Goal: Transaction & Acquisition: Book appointment/travel/reservation

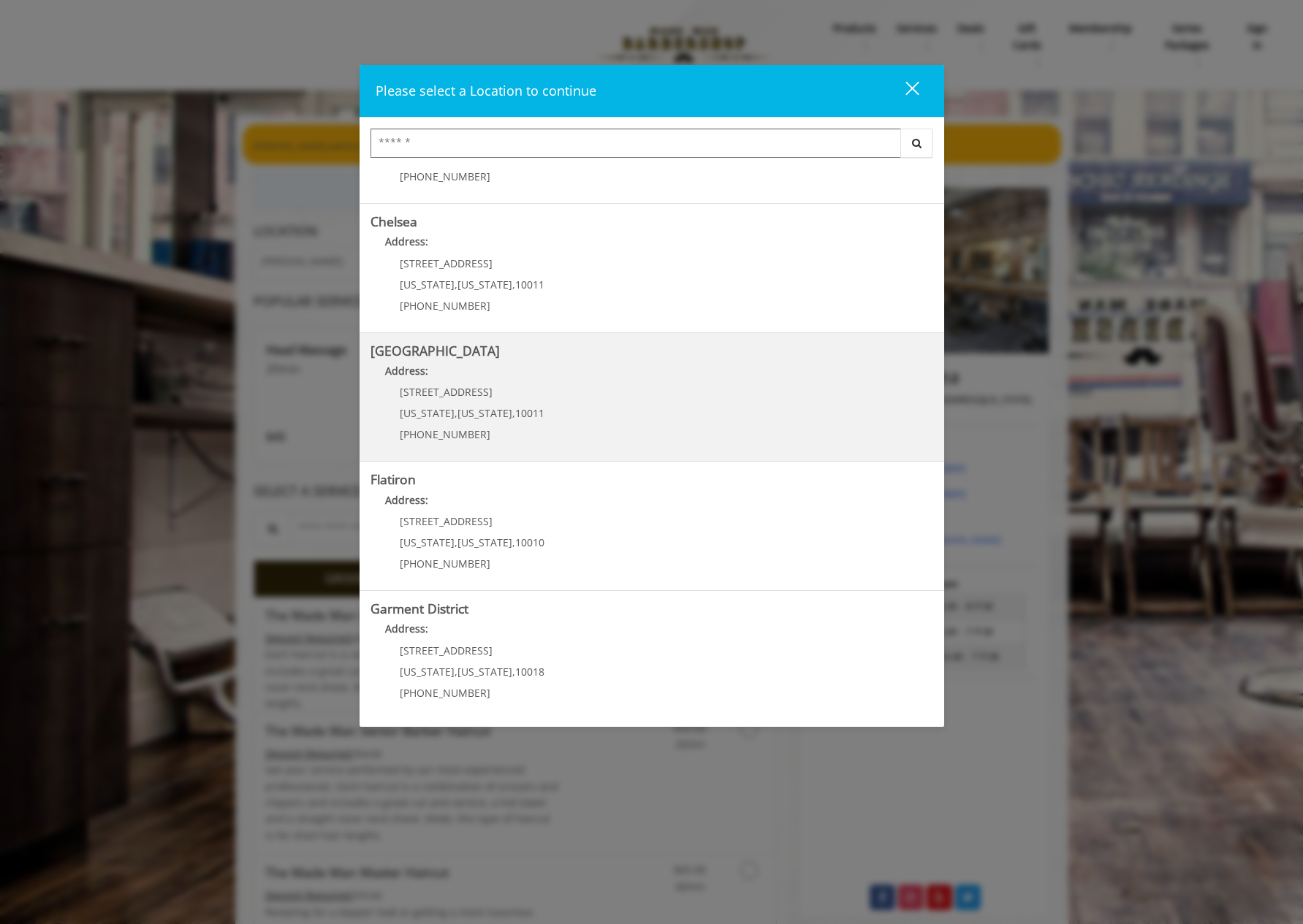
scroll to position [3, 0]
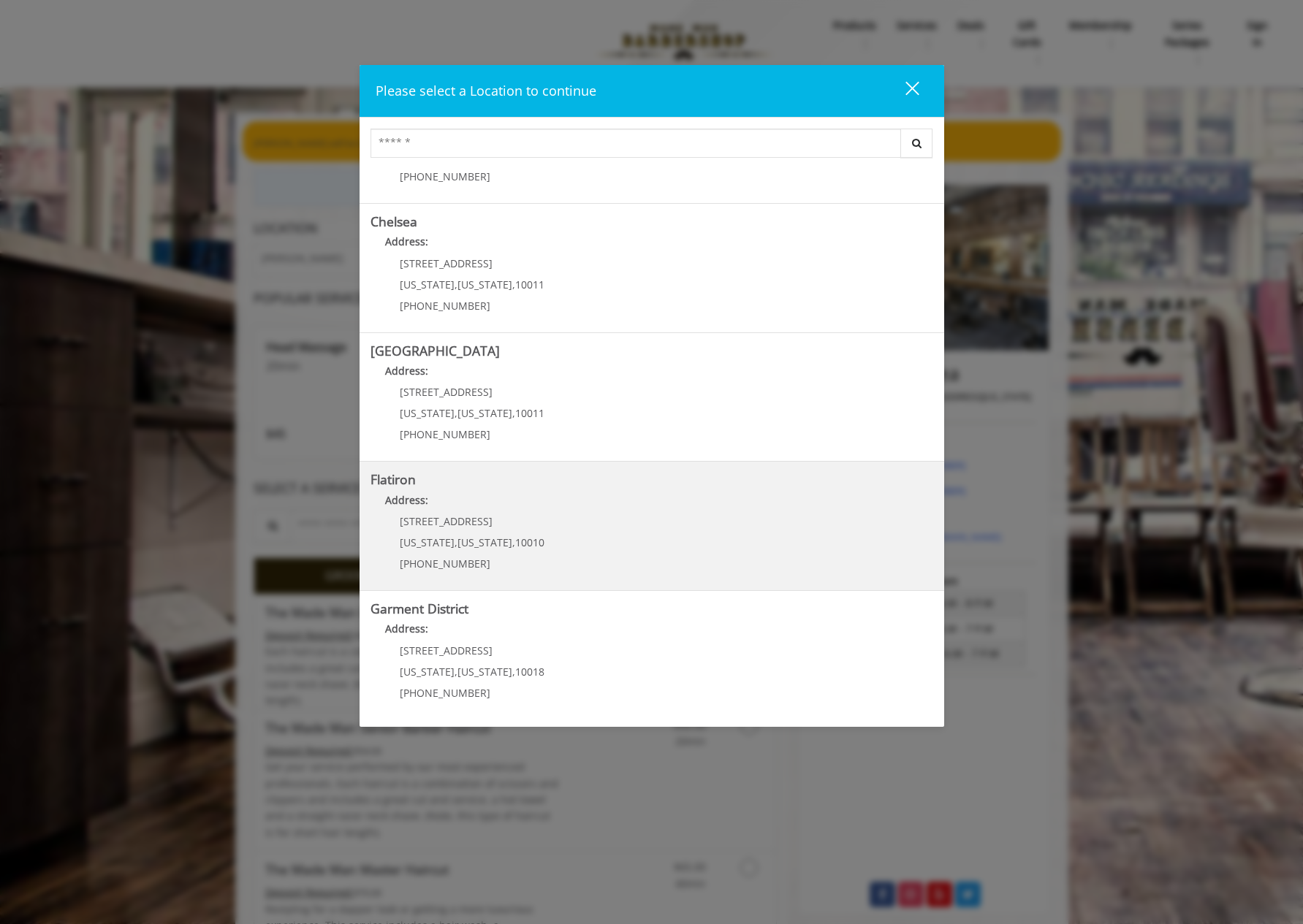
click at [623, 506] on "Address:" at bounding box center [652, 503] width 562 height 23
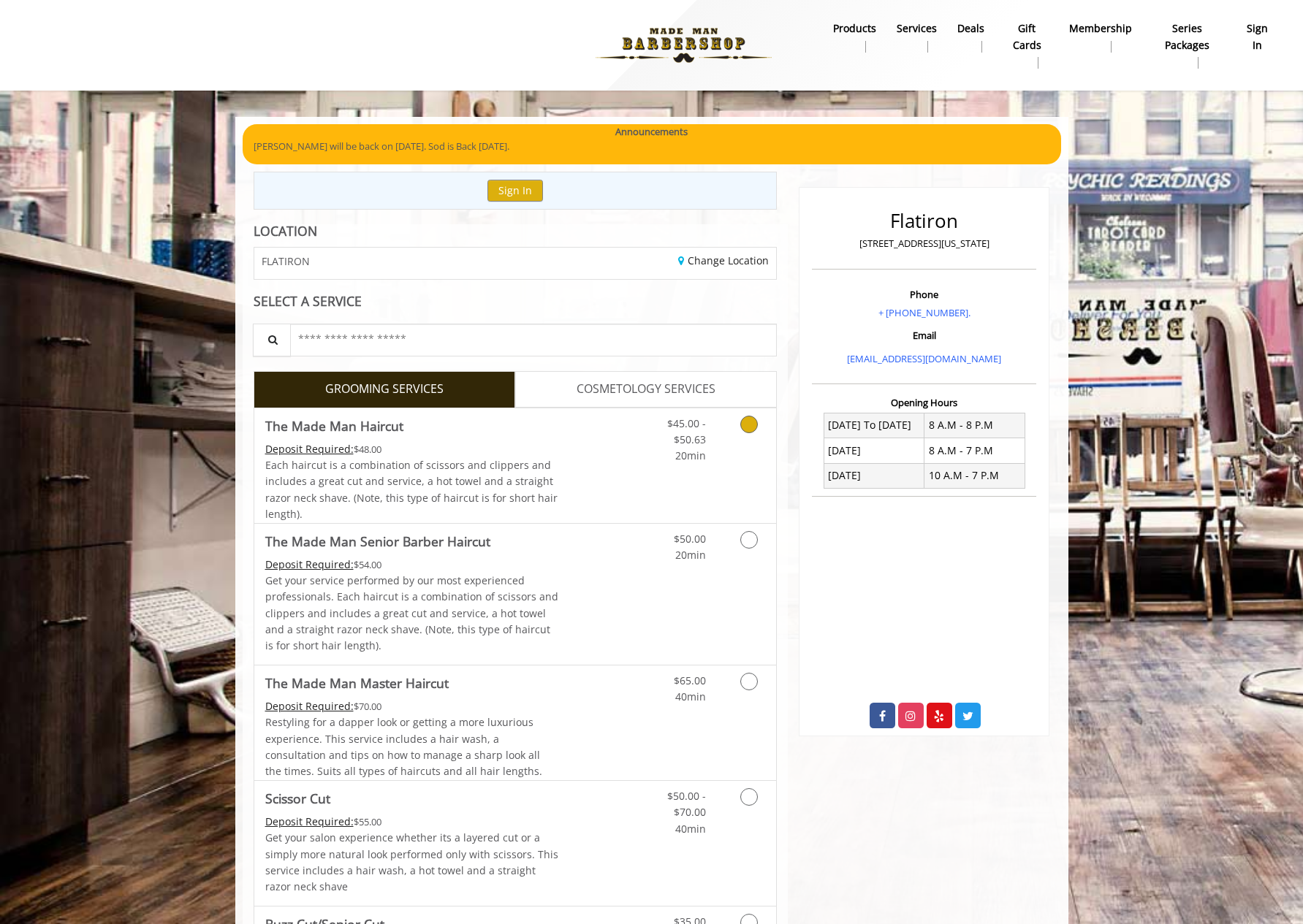
click at [680, 474] on div "$45.00 - $50.63 20min" at bounding box center [710, 465] width 131 height 114
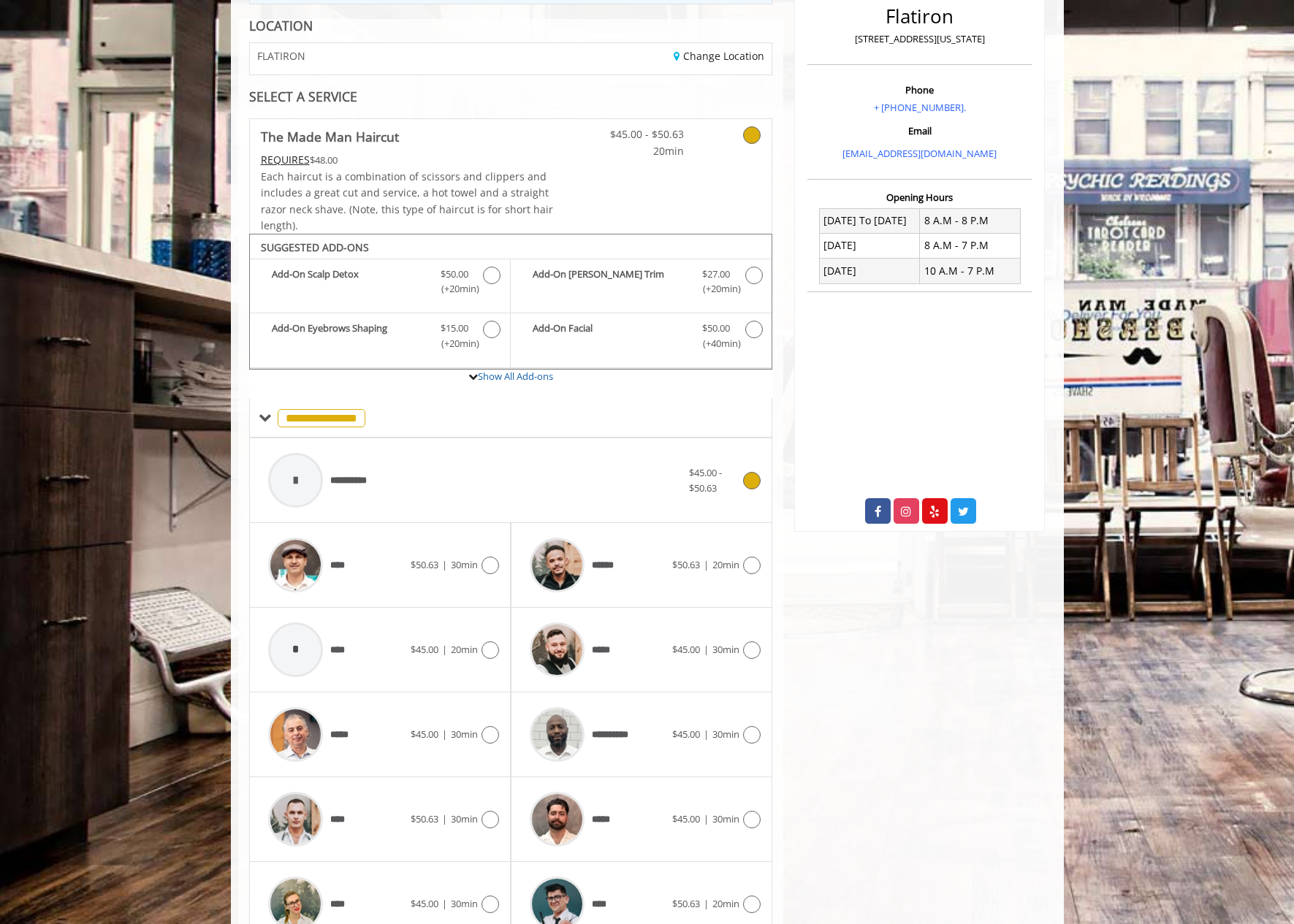
scroll to position [278, 0]
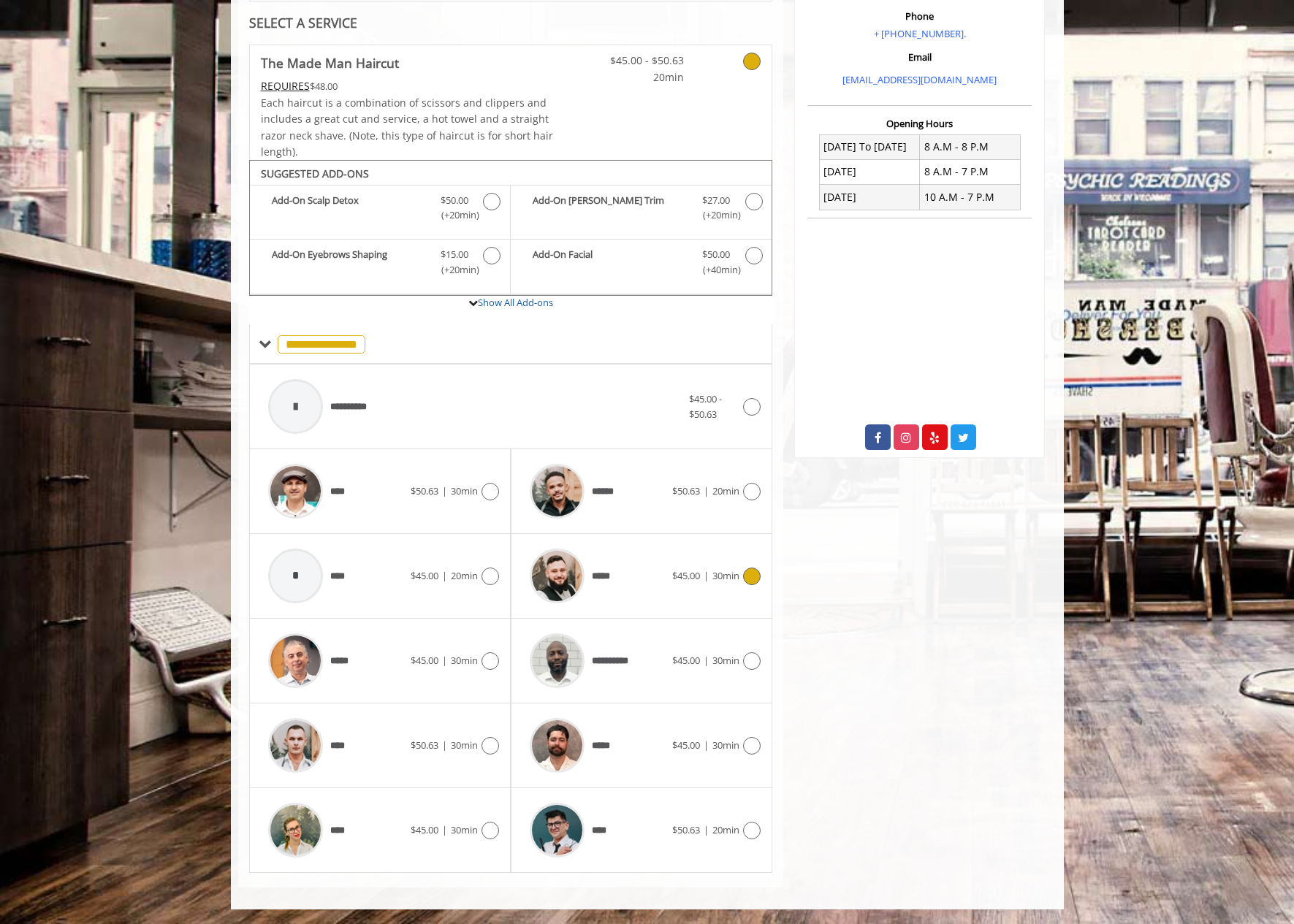
click at [741, 583] on div at bounding box center [749, 576] width 21 height 18
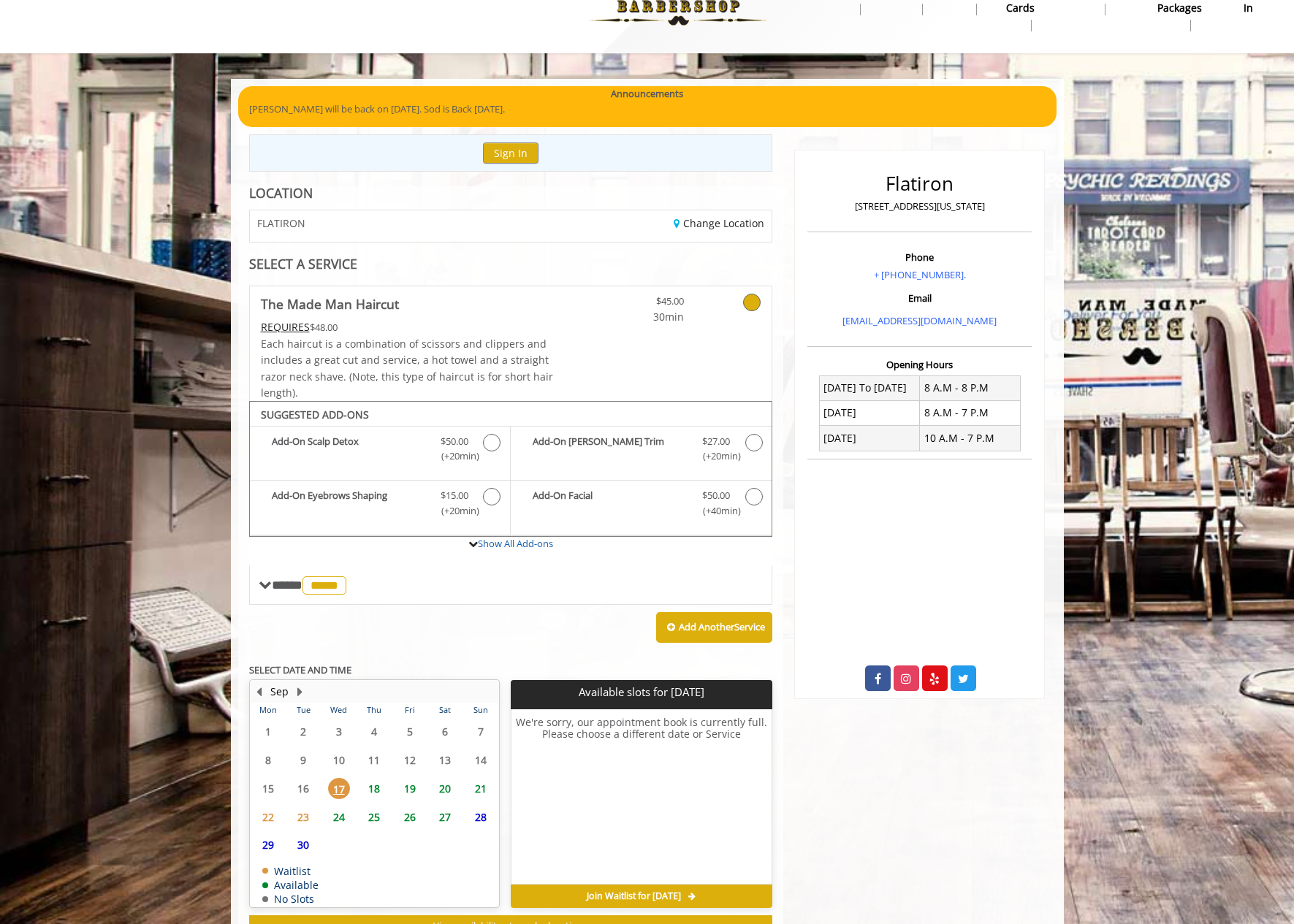
scroll to position [93, 0]
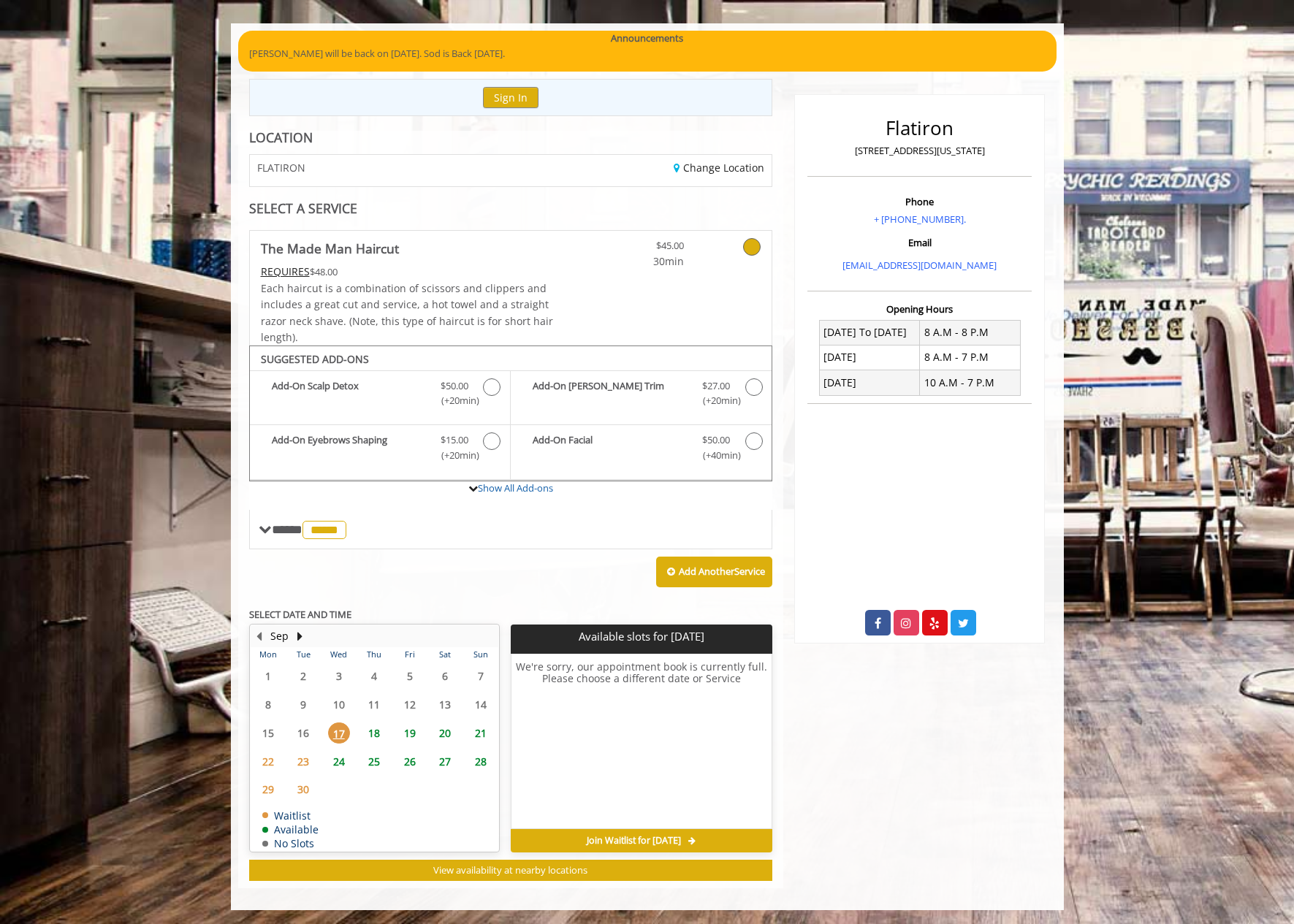
click at [372, 731] on span "18" at bounding box center [374, 732] width 22 height 21
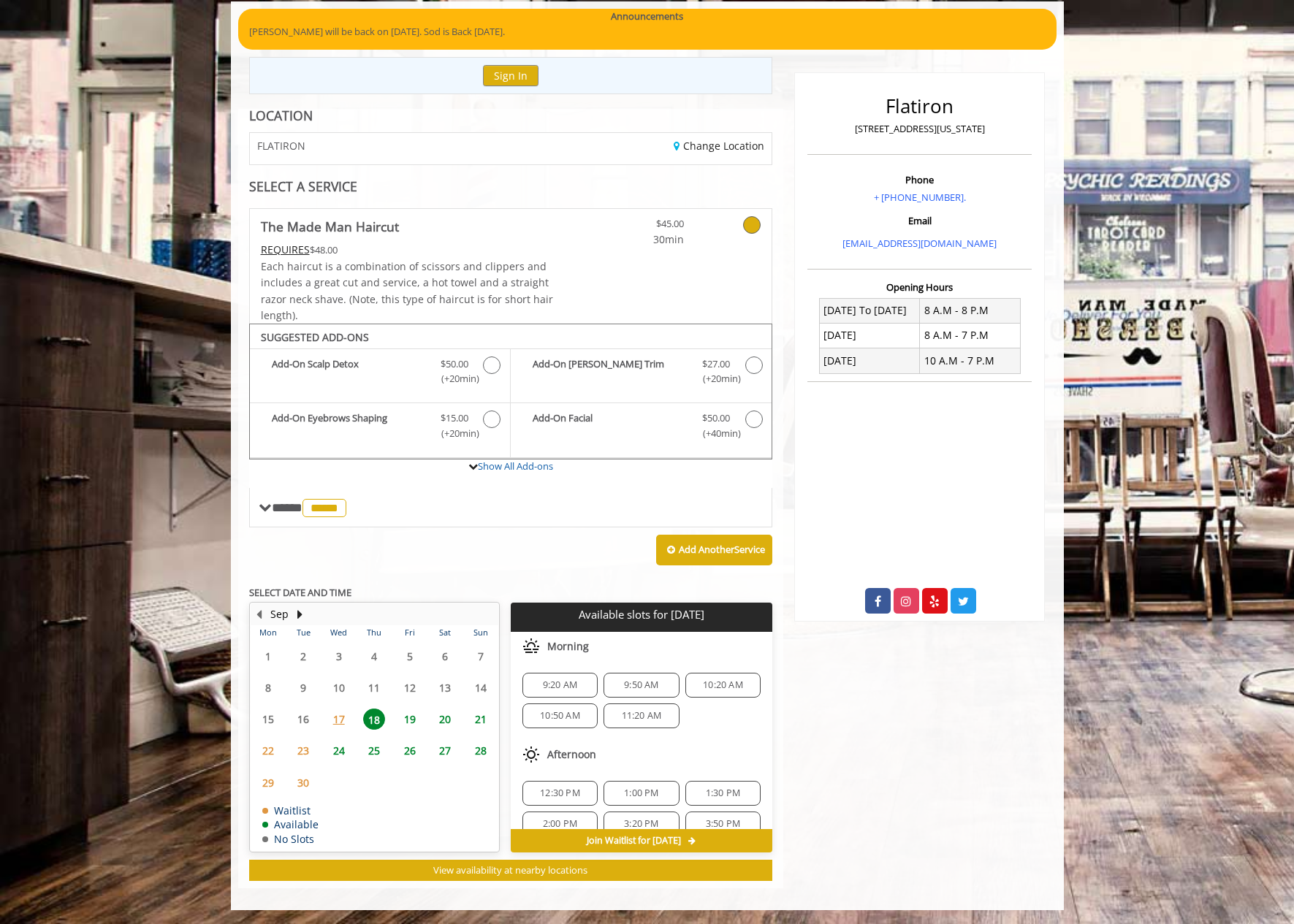
scroll to position [127, 0]
click at [694, 808] on span "7:30 PM" at bounding box center [723, 804] width 62 height 12
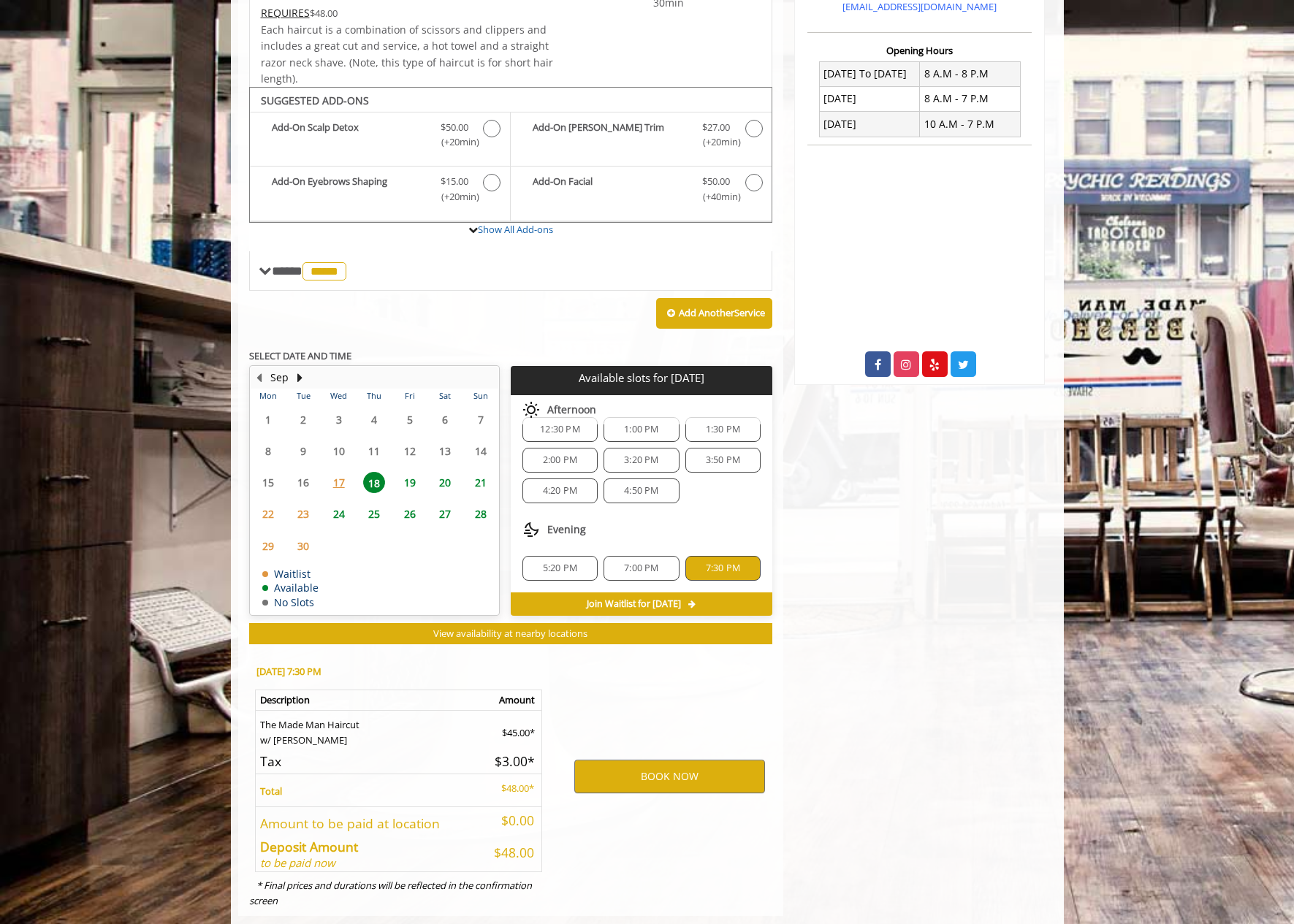
scroll to position [379, 0]
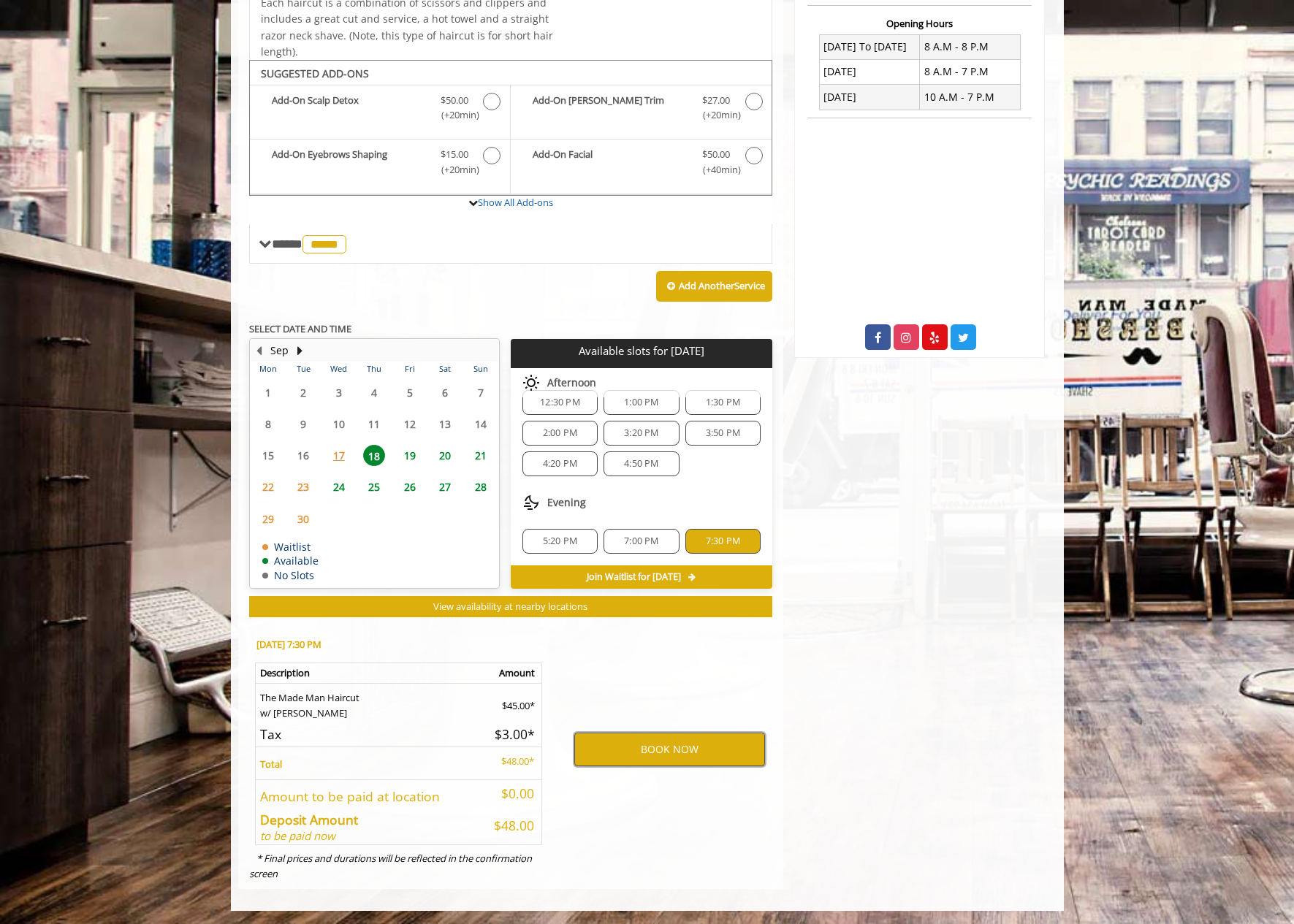
click at [665, 750] on button "BOOK NOW" at bounding box center [669, 749] width 191 height 33
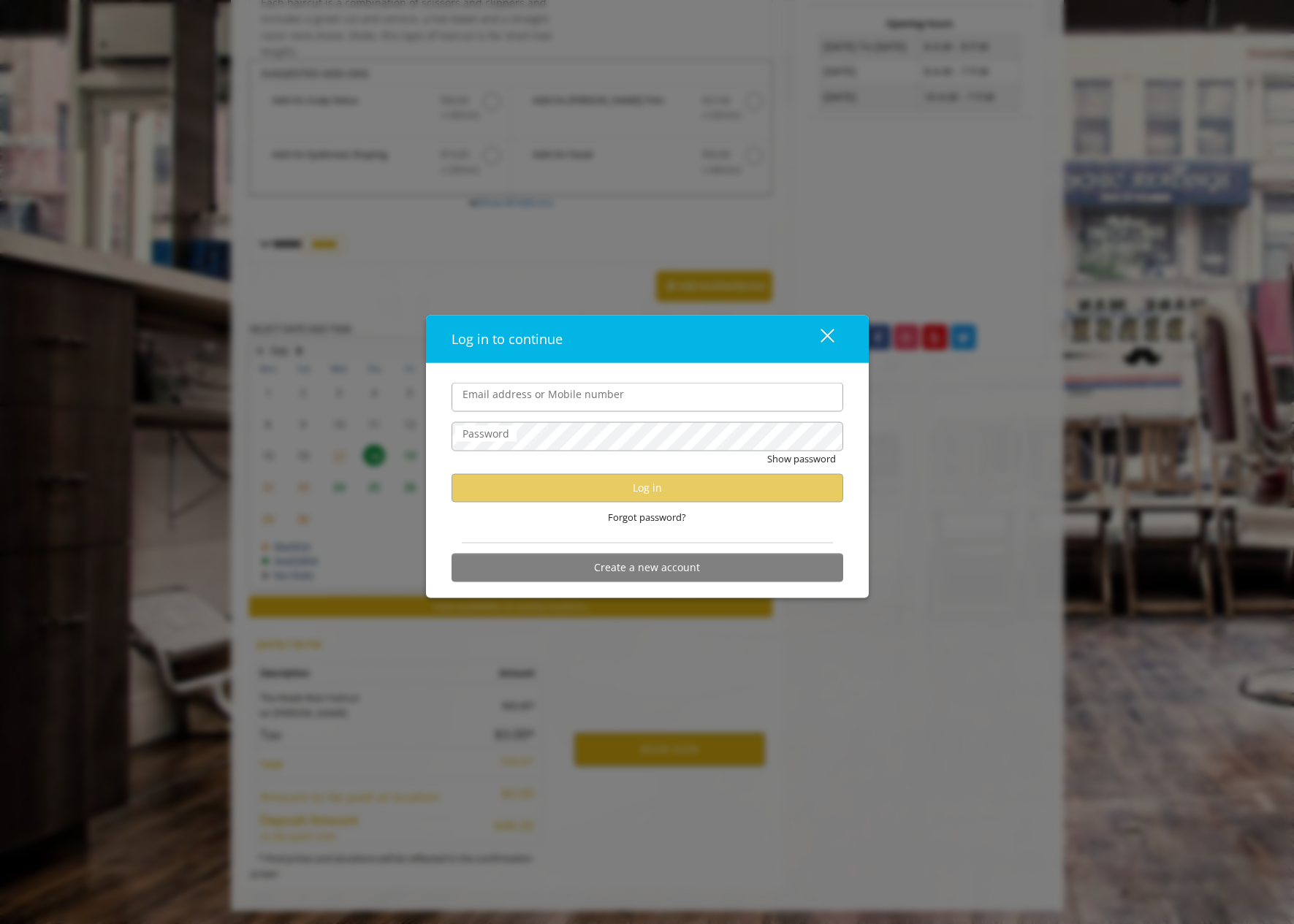
type input "**********"
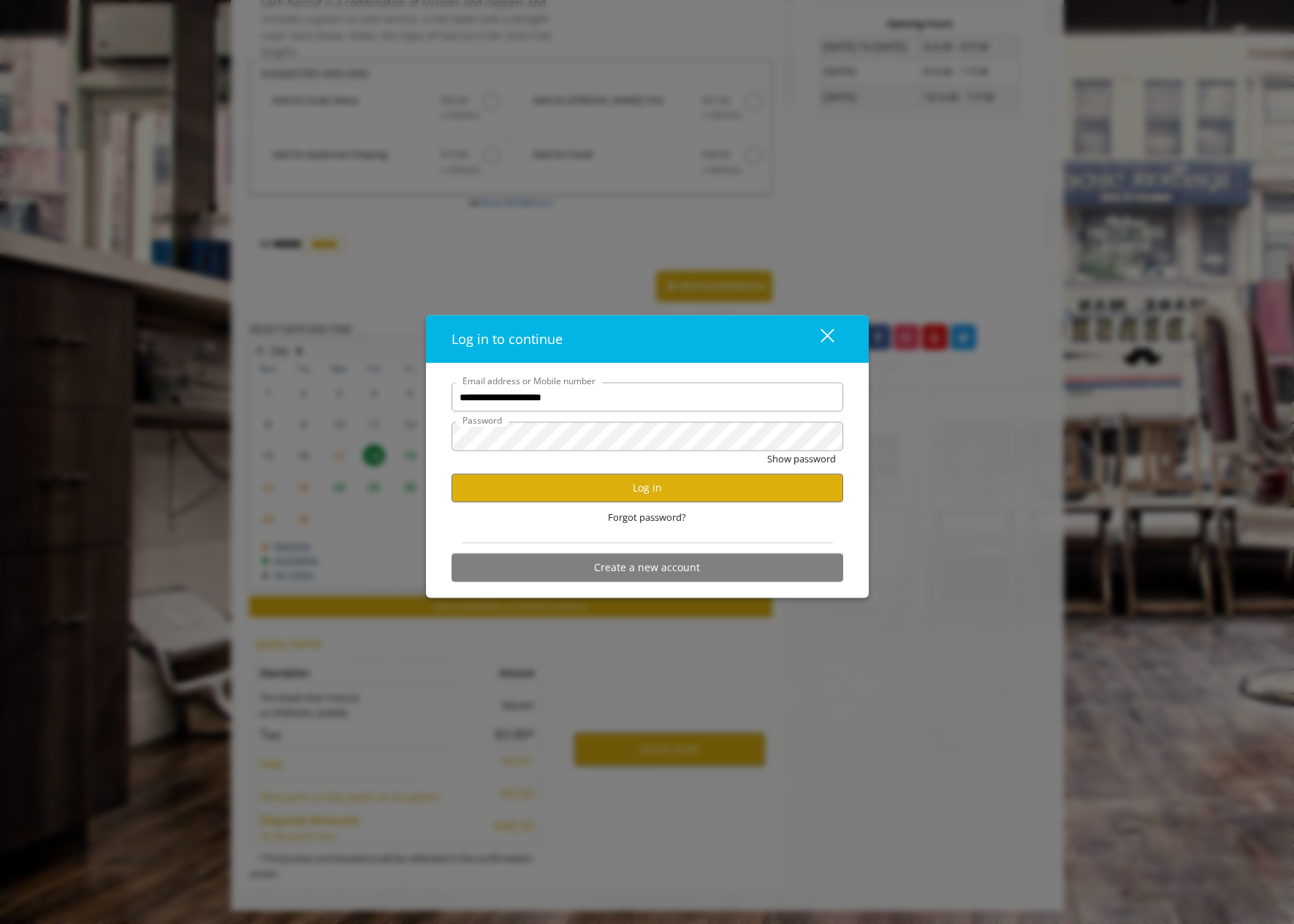
scroll to position [0, 0]
click at [611, 499] on button "Log in" at bounding box center [647, 487] width 392 height 29
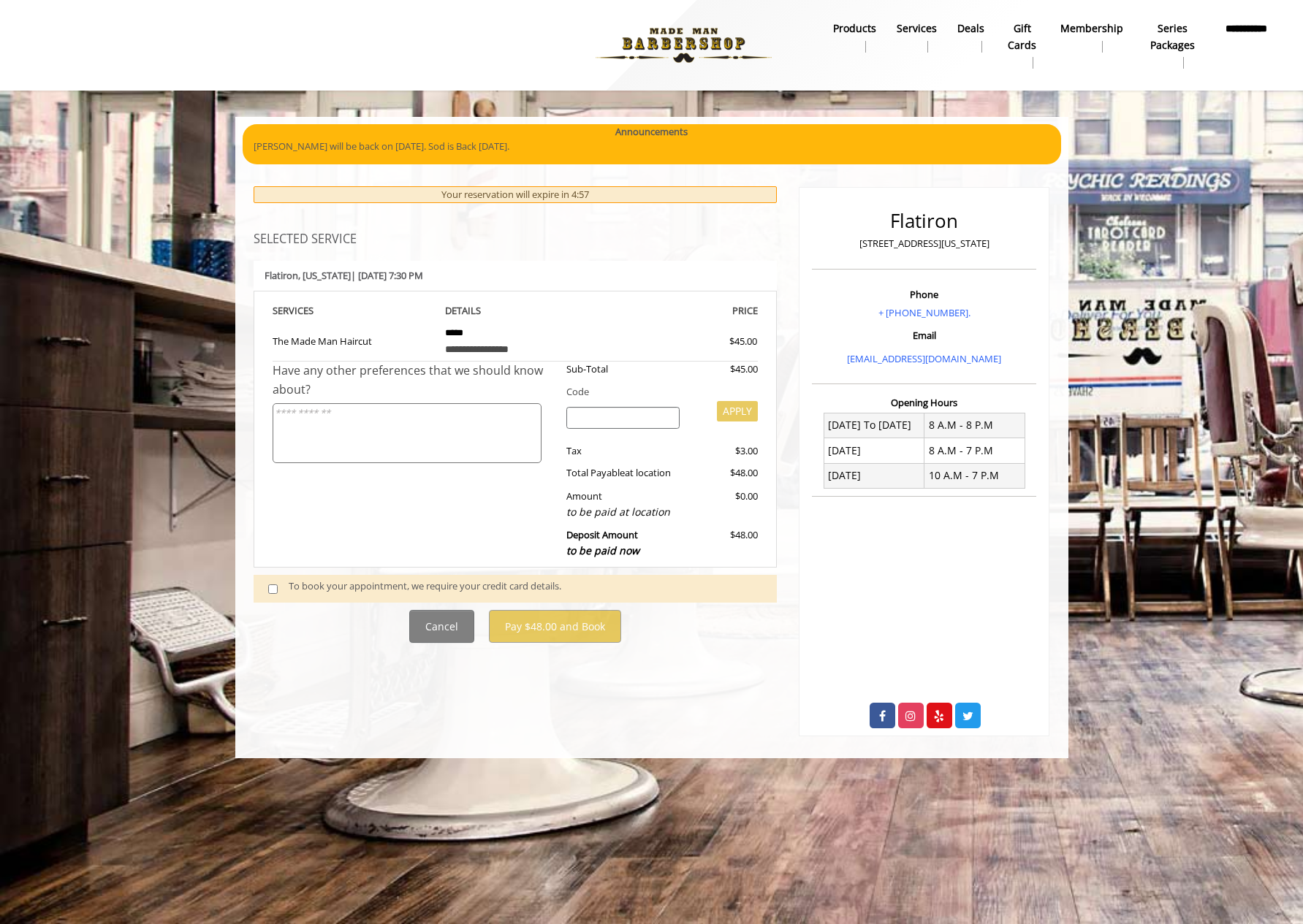
click at [284, 585] on span at bounding box center [278, 588] width 43 height 19
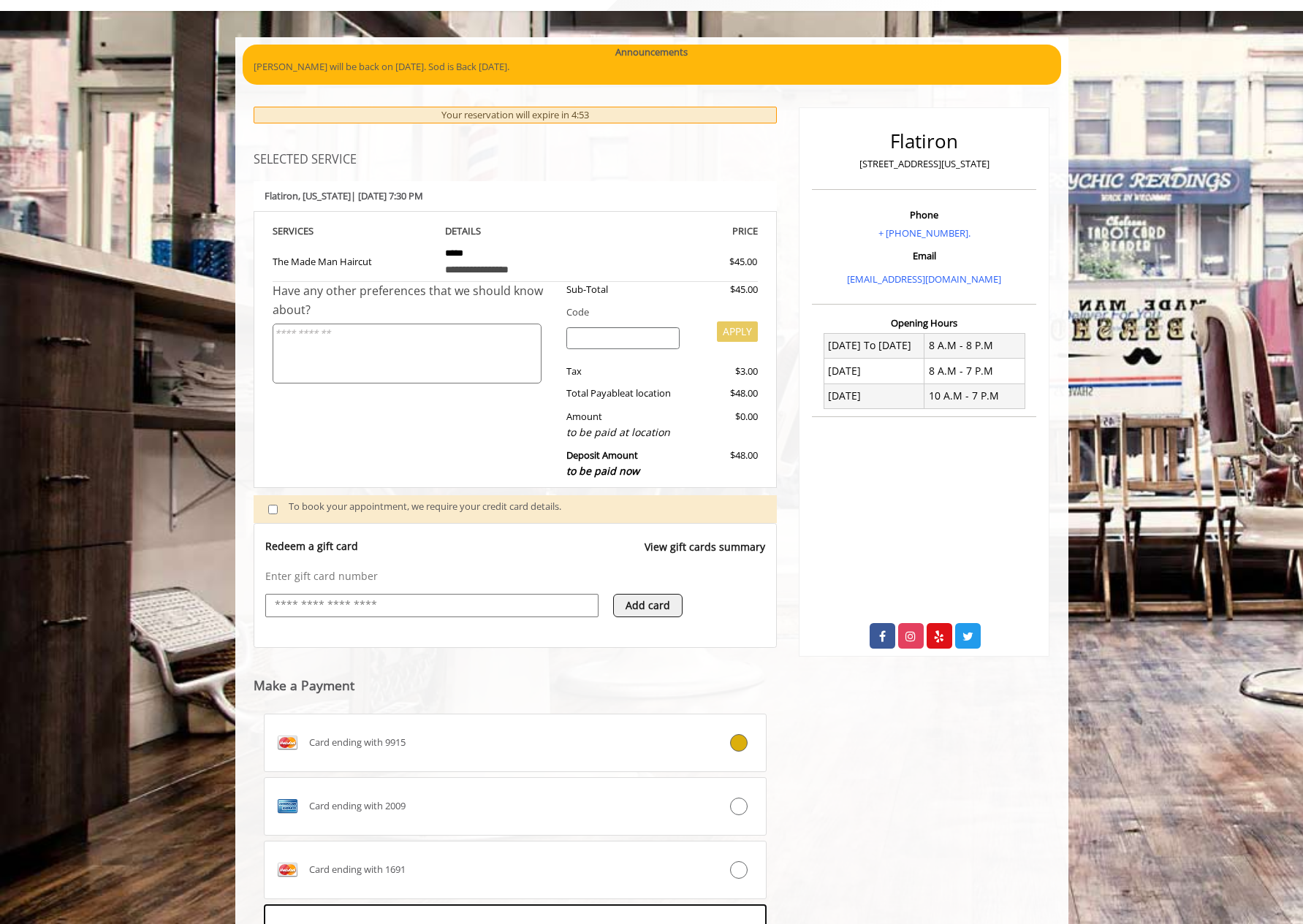
scroll to position [186, 0]
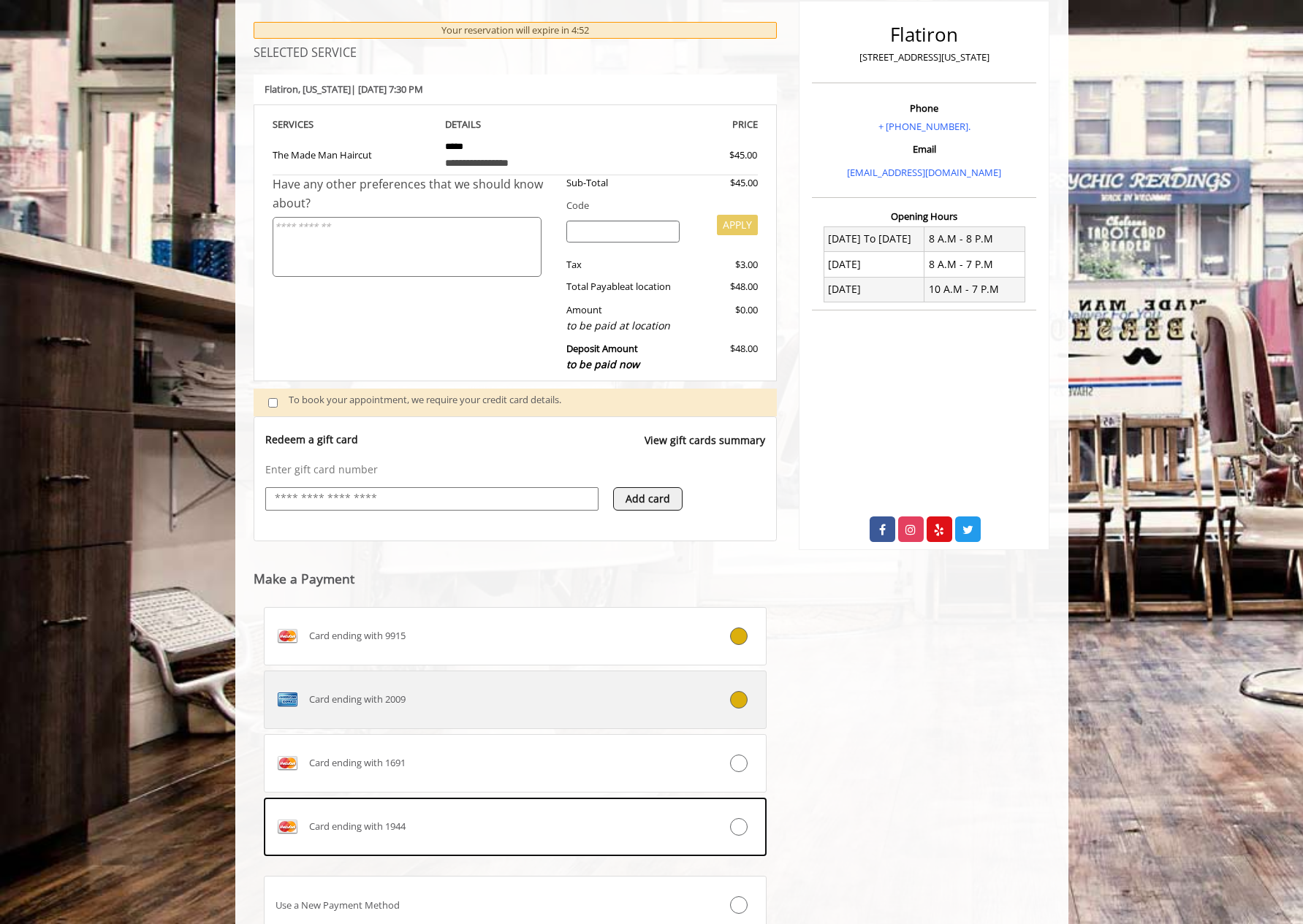
click at [735, 699] on icon at bounding box center [738, 699] width 18 height 18
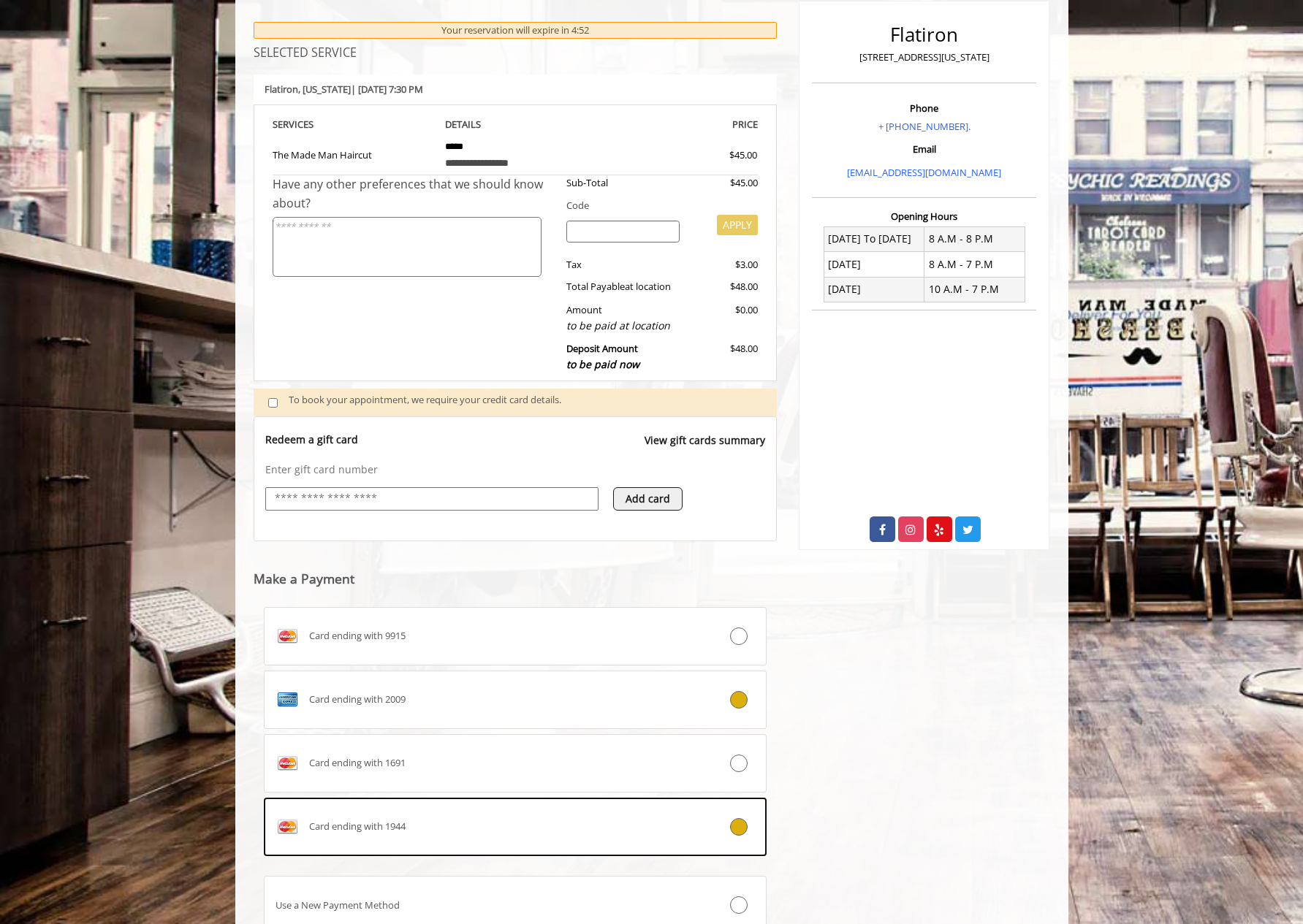
scroll to position [303, 0]
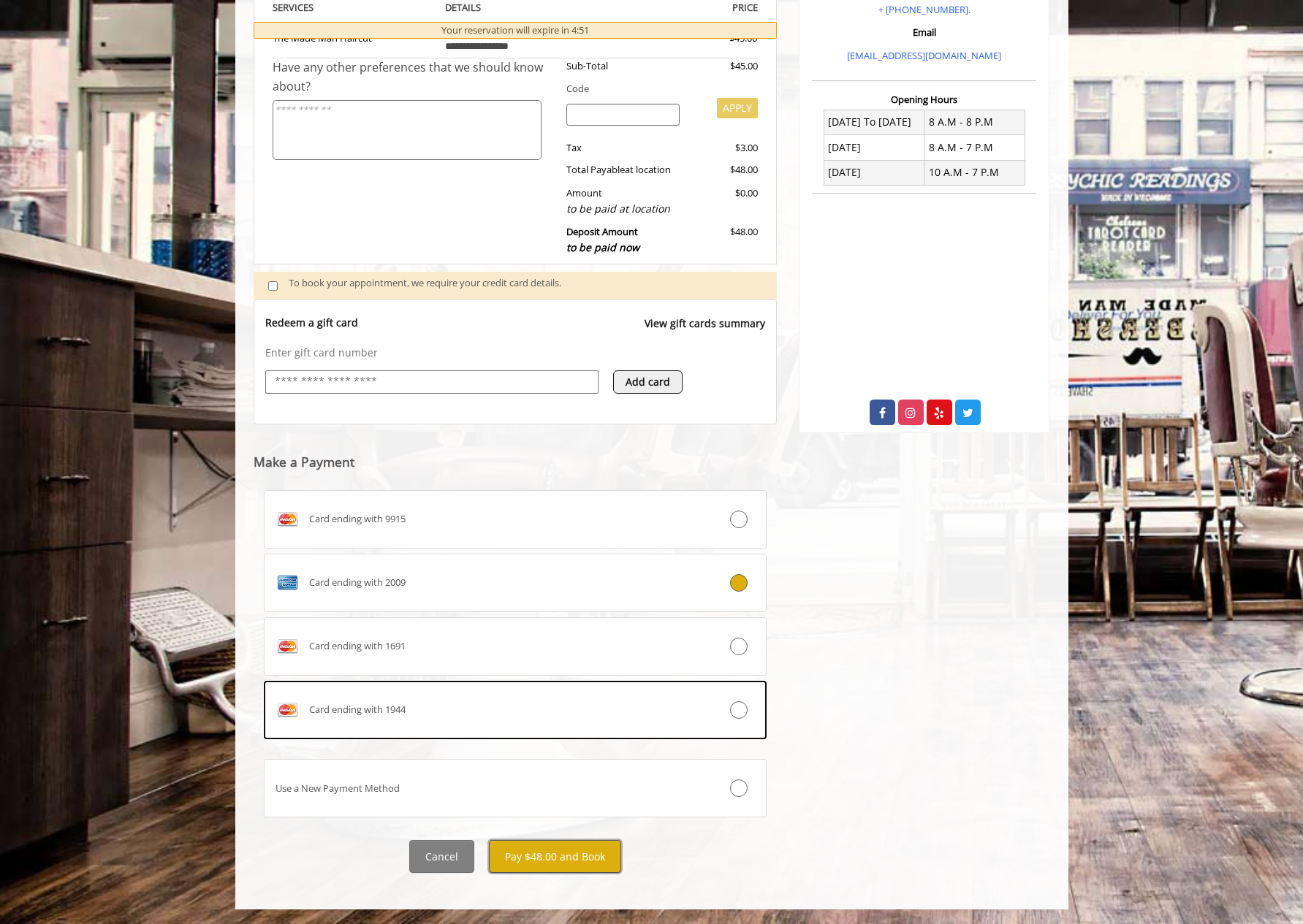
click at [544, 869] on button "Pay $48.00 and Book" at bounding box center [555, 857] width 133 height 33
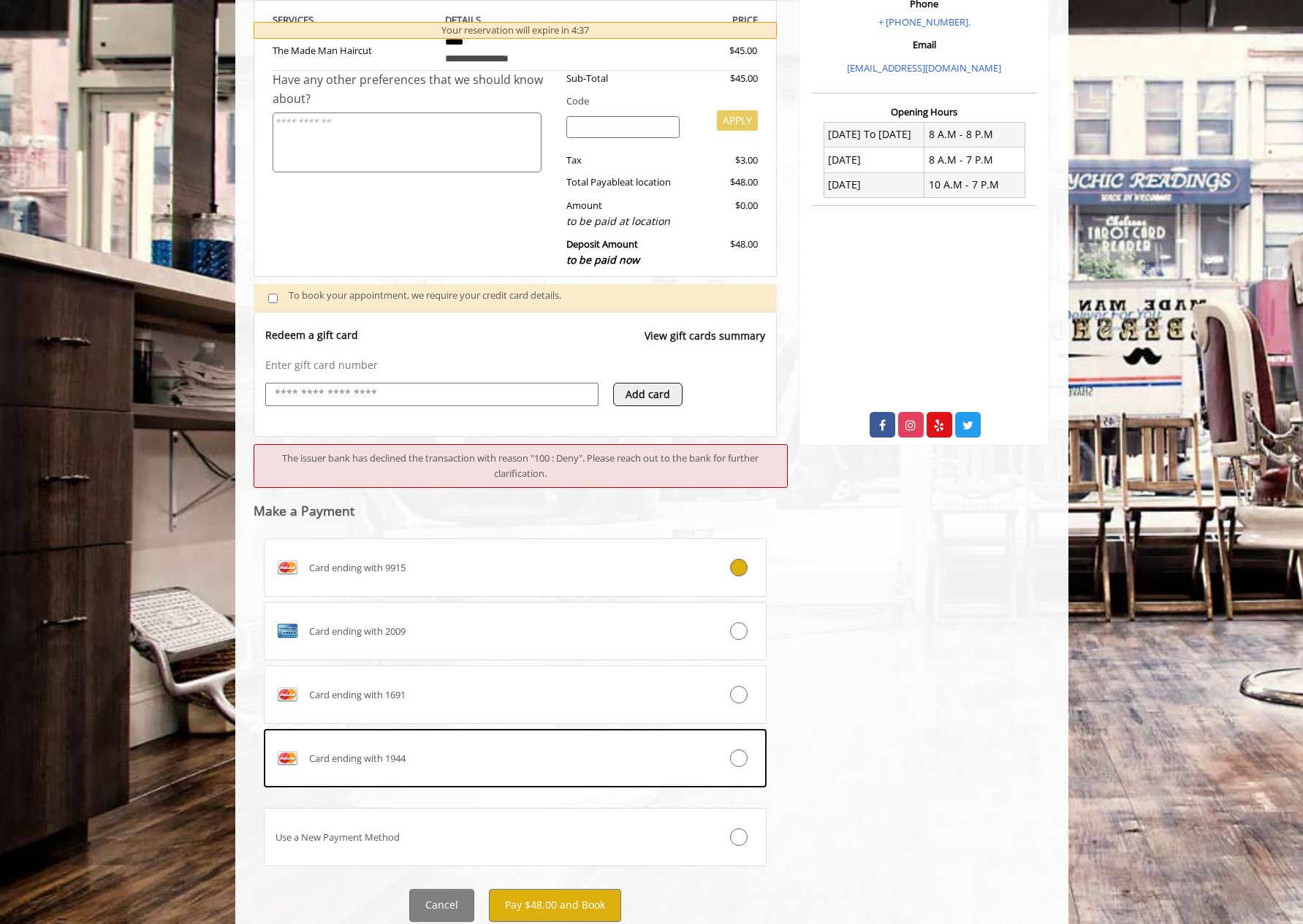
scroll to position [340, 0]
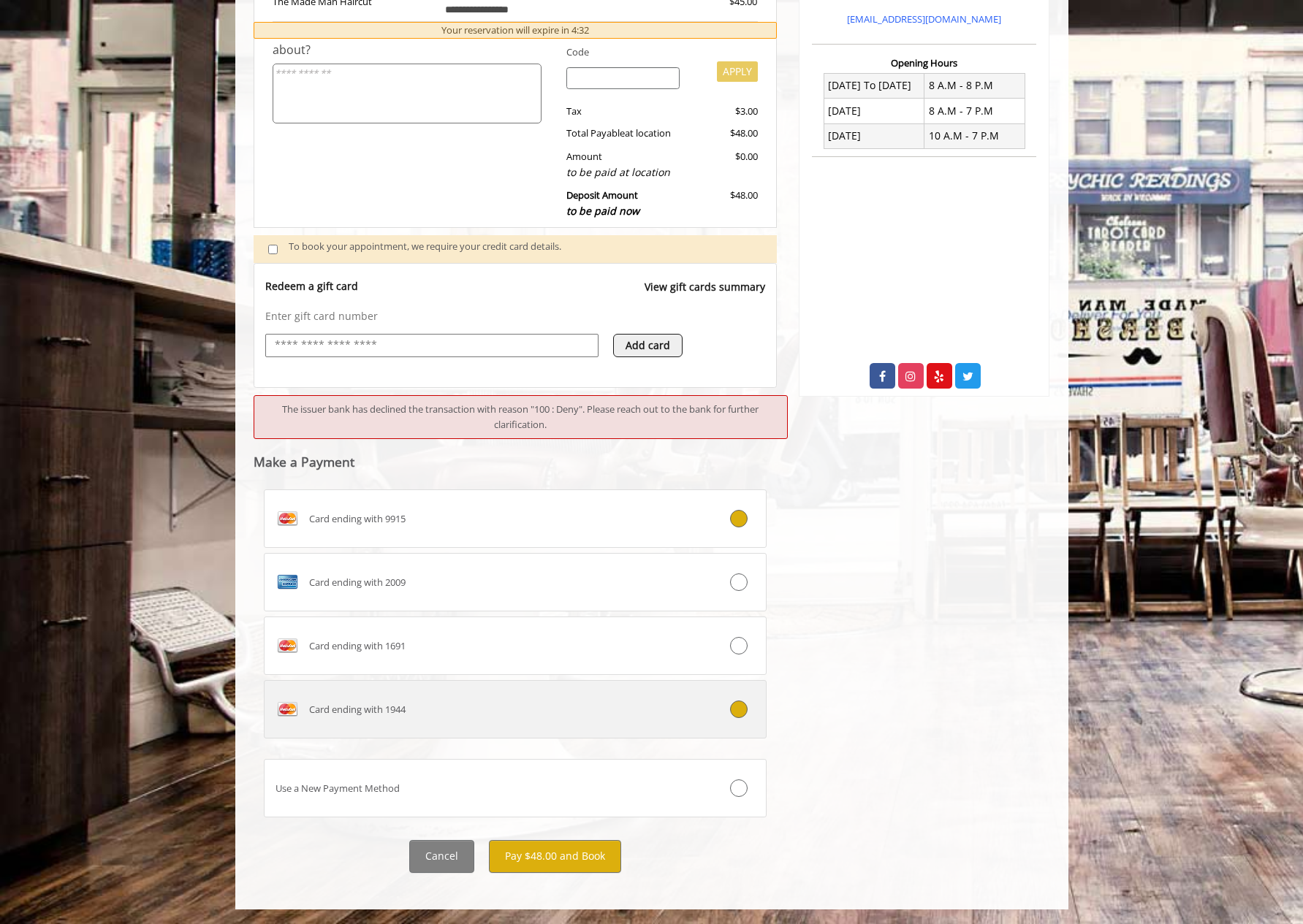
click at [627, 714] on div "Card ending with 1944" at bounding box center [474, 708] width 418 height 23
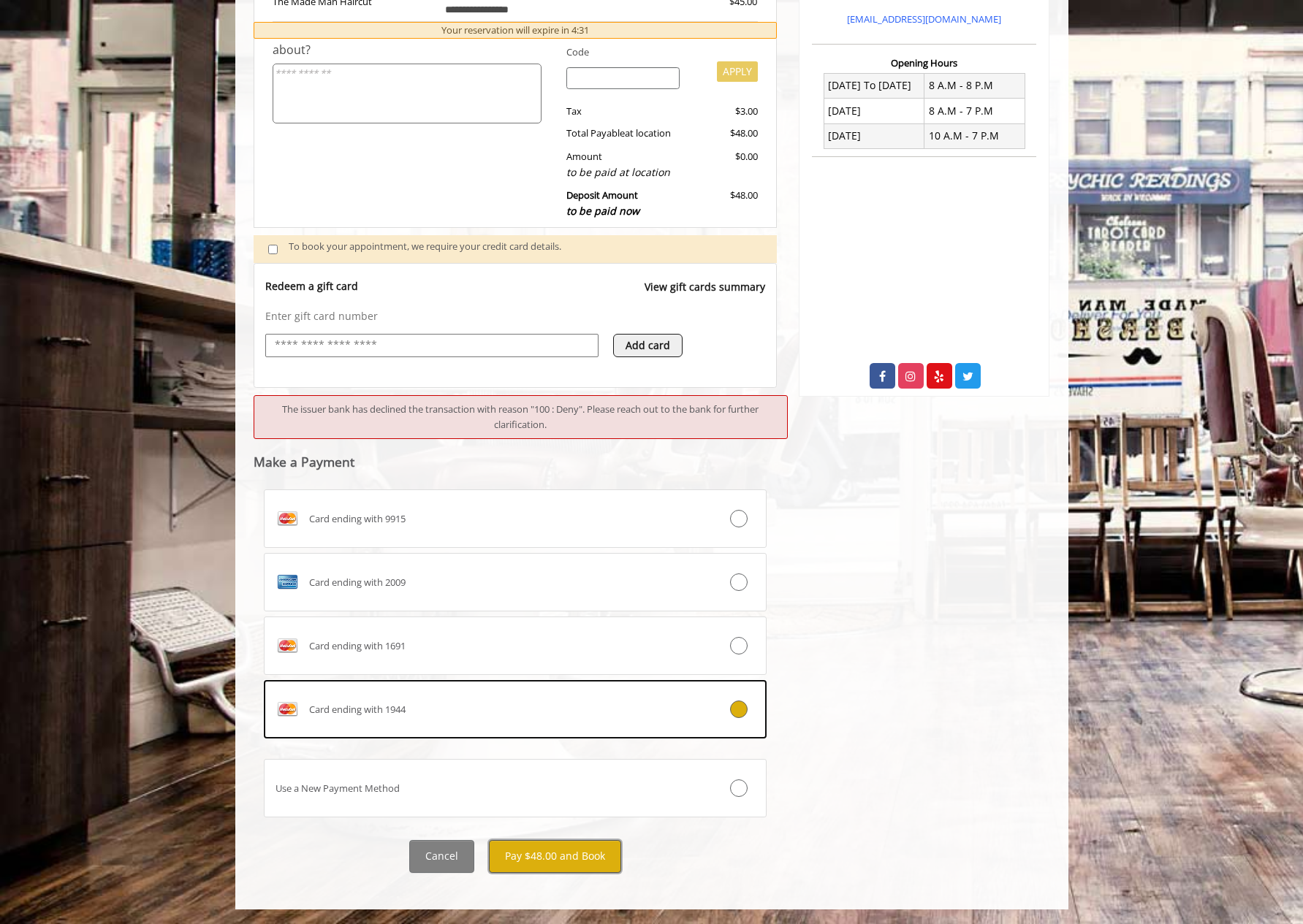
click at [579, 859] on button "Pay $48.00 and Book" at bounding box center [555, 857] width 133 height 33
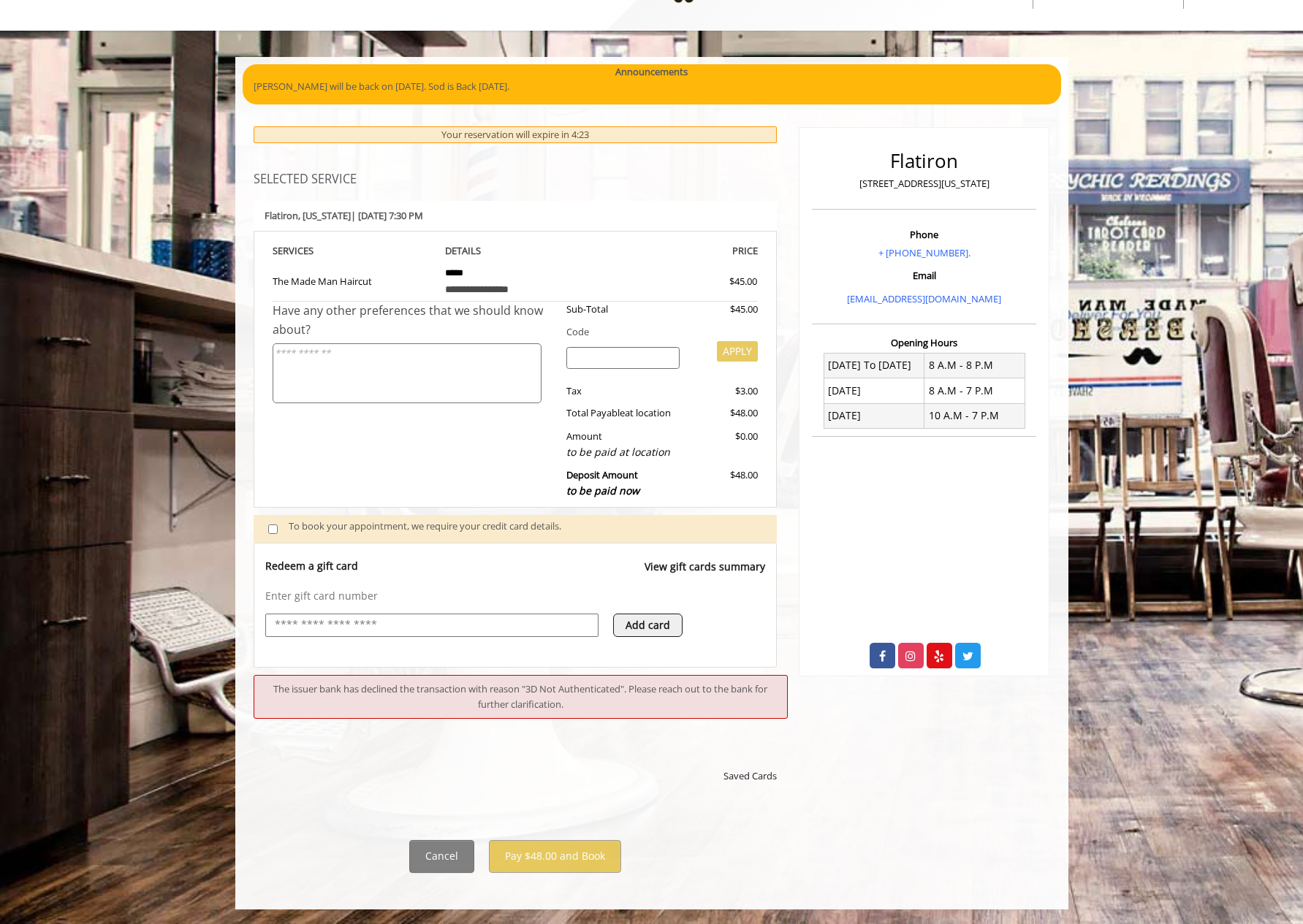
scroll to position [60, 0]
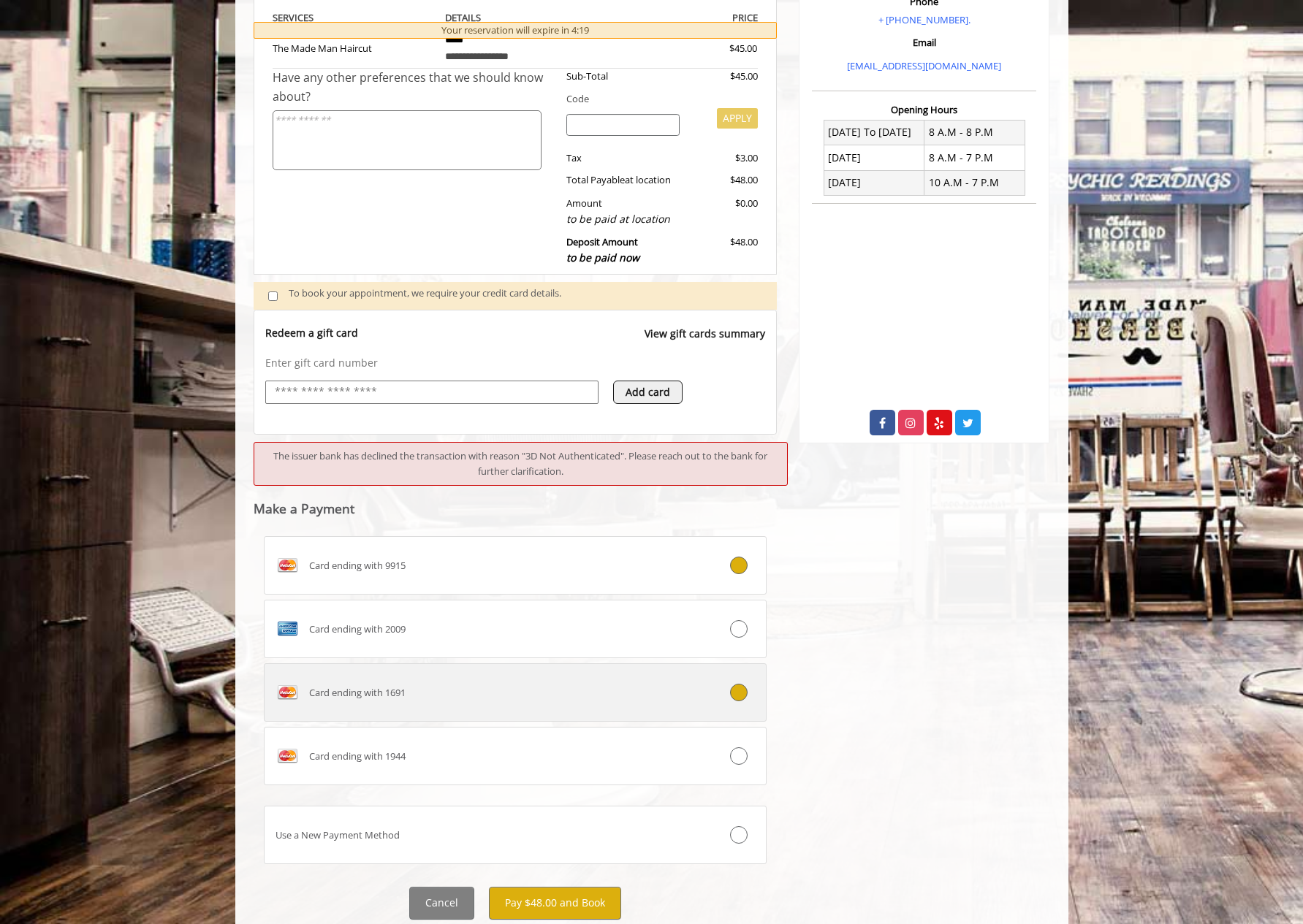
click at [548, 688] on div "Card ending with 1691" at bounding box center [474, 692] width 418 height 23
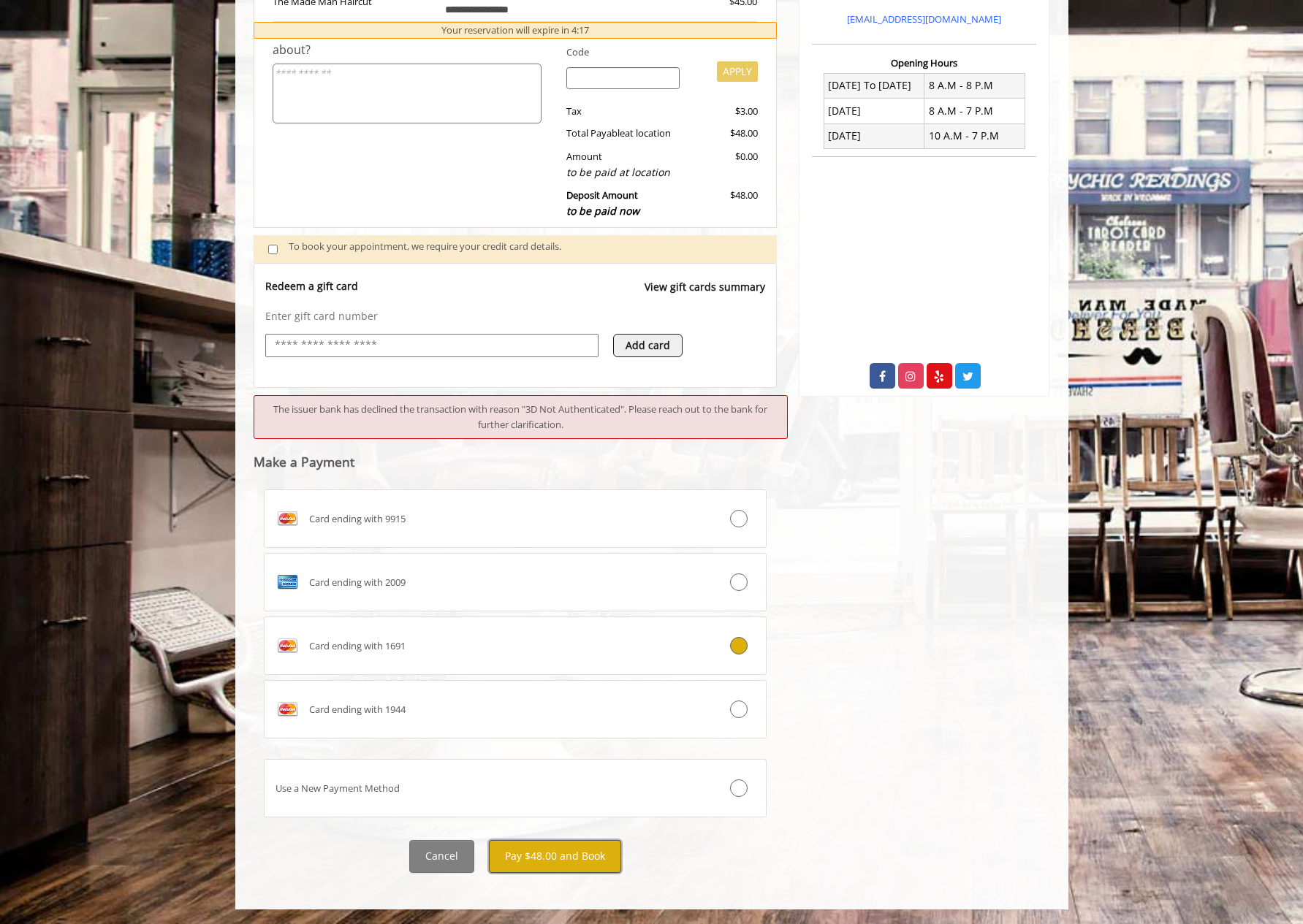
click at [552, 860] on button "Pay $48.00 and Book" at bounding box center [555, 857] width 133 height 33
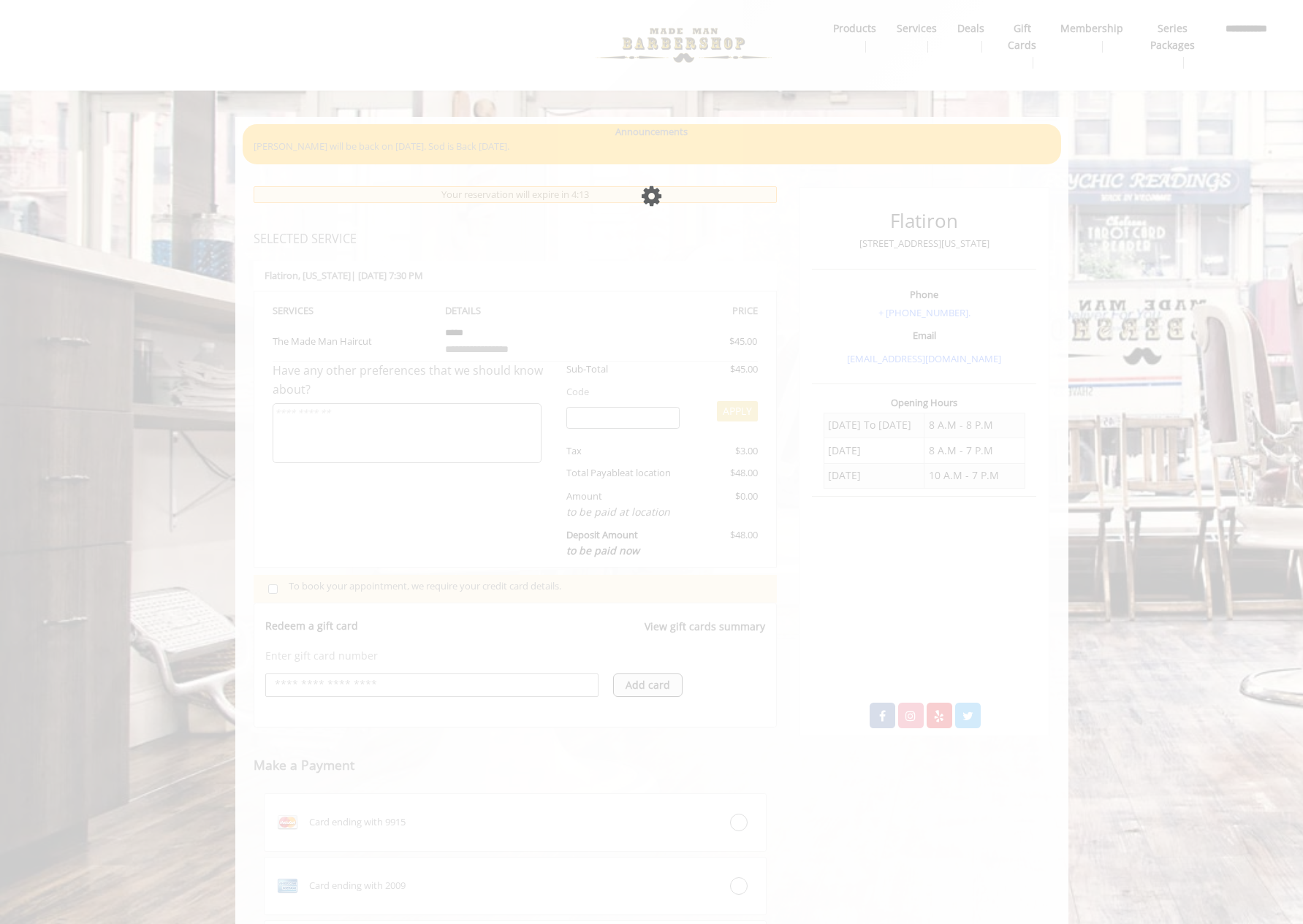
scroll to position [185, 0]
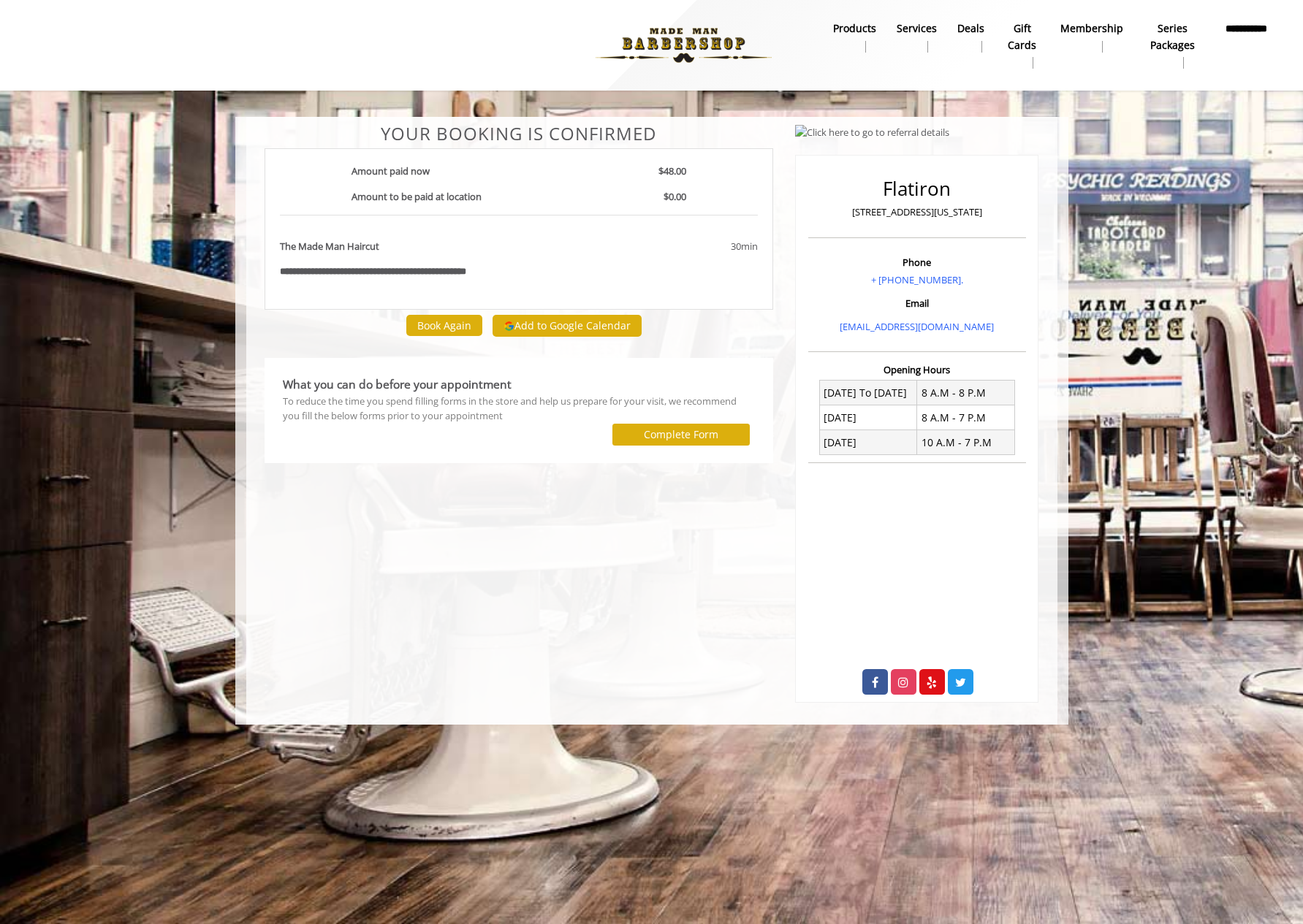
click at [241, 594] on div "**********" at bounding box center [652, 421] width 833 height 608
